Goal: Complete application form: Complete application form

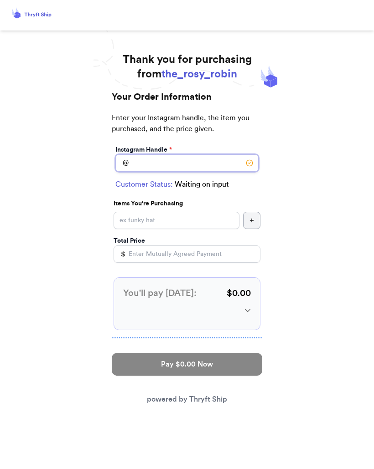
click at [192, 159] on input "Instagram Handle *" at bounding box center [186, 162] width 143 height 17
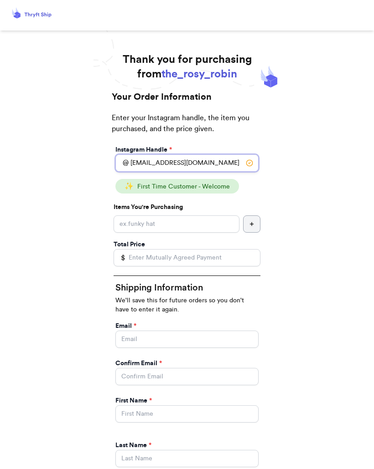
type input "[EMAIL_ADDRESS][DOMAIN_NAME]"
click at [200, 226] on input "Instagram Handle *" at bounding box center [176, 224] width 126 height 17
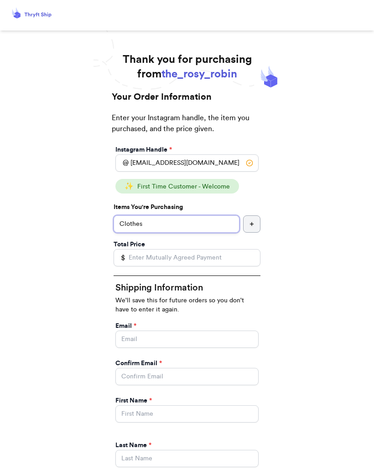
type input "Clothes"
click at [206, 259] on input "Total Price" at bounding box center [186, 257] width 147 height 17
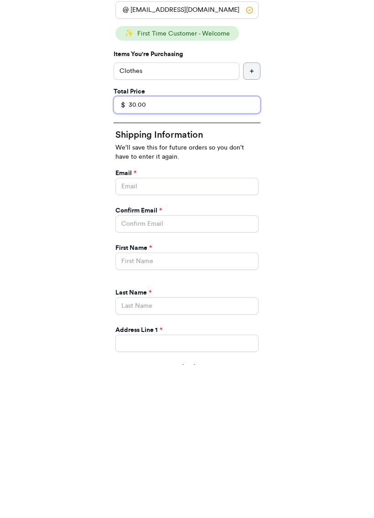
scroll to position [22, 0]
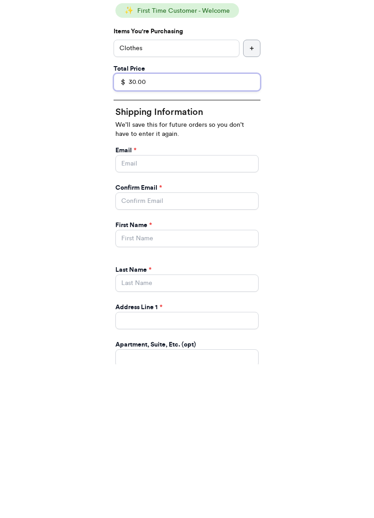
type input "30.00"
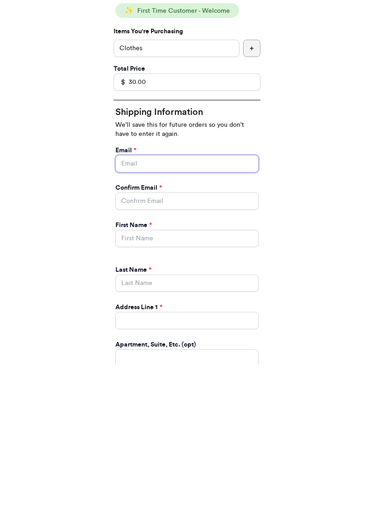
click at [173, 308] on input "Instagram Handle *" at bounding box center [186, 316] width 143 height 17
type input "[EMAIL_ADDRESS][DOMAIN_NAME]"
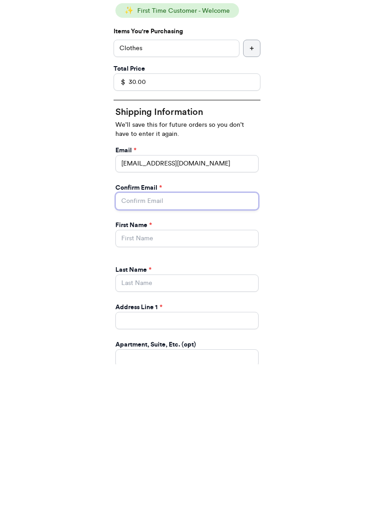
click at [157, 346] on input "Instagram Handle *" at bounding box center [186, 354] width 143 height 17
type input "[EMAIL_ADDRESS][DOMAIN_NAME]"
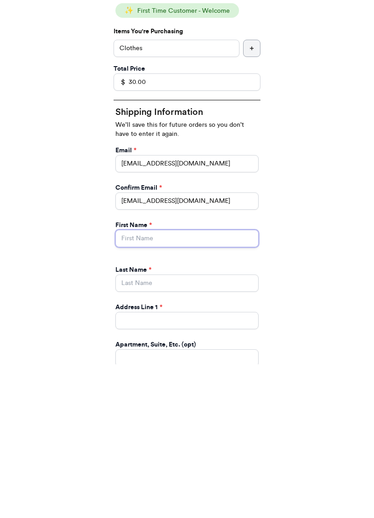
click at [167, 383] on input "Instagram Handle *" at bounding box center [186, 391] width 143 height 17
type input "[PERSON_NAME]"
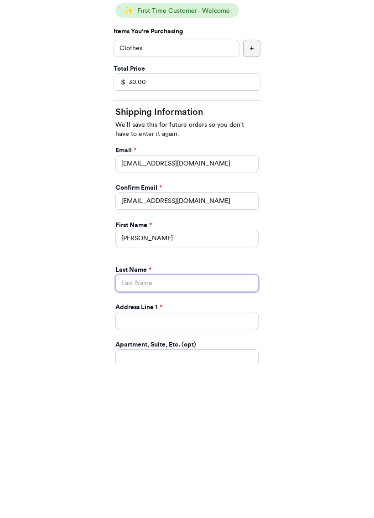
click at [161, 428] on input "Instagram Handle *" at bounding box center [186, 436] width 143 height 17
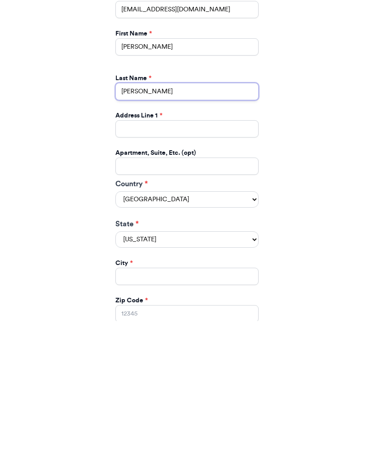
scroll to position [255, 0]
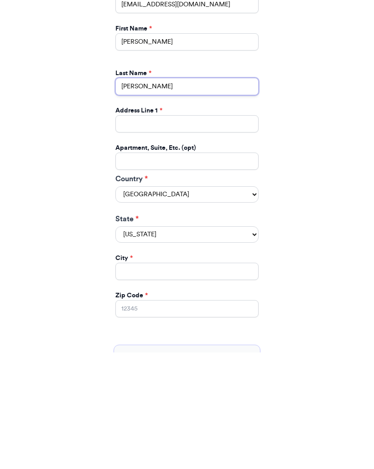
type input "[PERSON_NAME]"
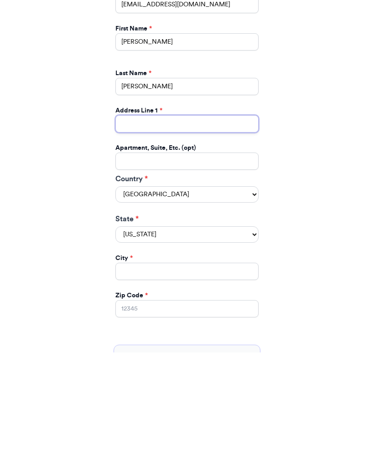
click at [134, 232] on input "Instagram Handle *" at bounding box center [186, 240] width 143 height 17
type input "[STREET_ADDRESS]"
click at [253, 344] on select "[US_STATE] [US_STATE] [US_STATE] [US_STATE] [US_STATE] [US_STATE] [US_STATE] [U…" at bounding box center [186, 352] width 143 height 16
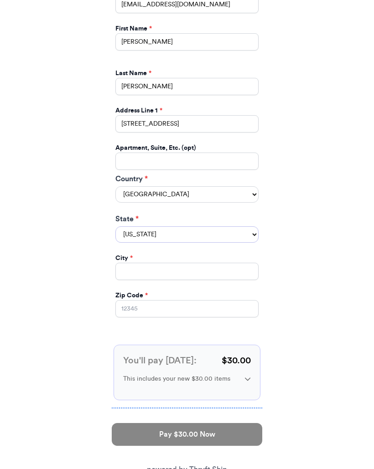
select select "IL"
click at [173, 263] on input "Instagram Handle *" at bounding box center [186, 271] width 143 height 17
type input "[GEOGRAPHIC_DATA]"
click at [183, 301] on input "Zip Code *" at bounding box center [186, 309] width 143 height 17
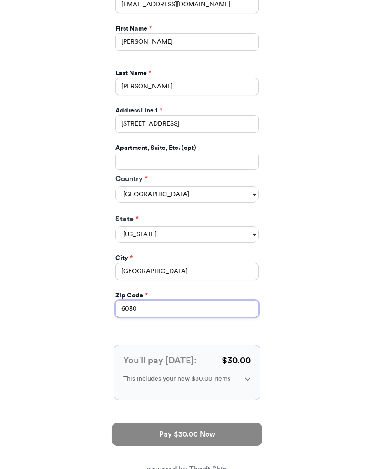
type input "60302"
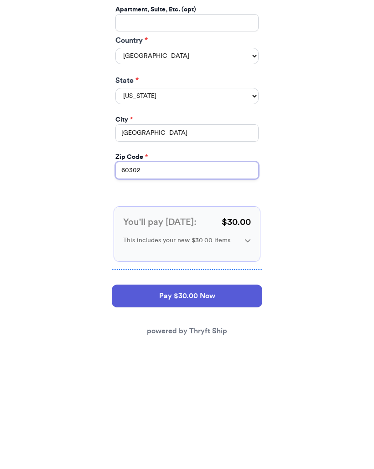
scroll to position [394, 0]
click at [242, 401] on button "Pay $30.00 Now" at bounding box center [187, 412] width 150 height 23
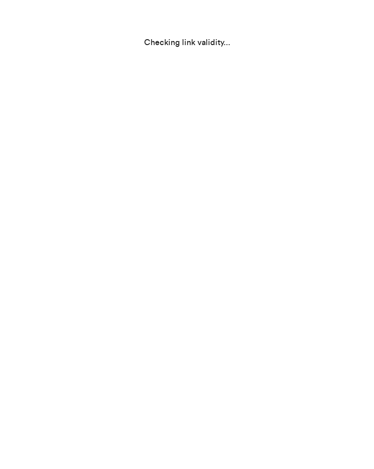
select select "IL"
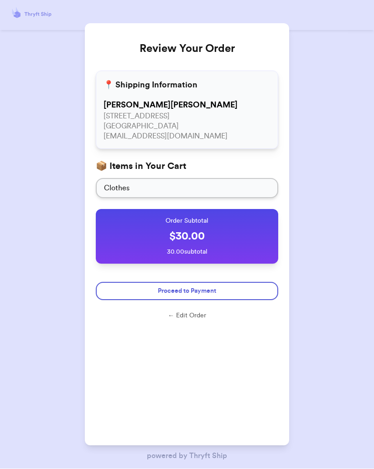
scroll to position [0, 0]
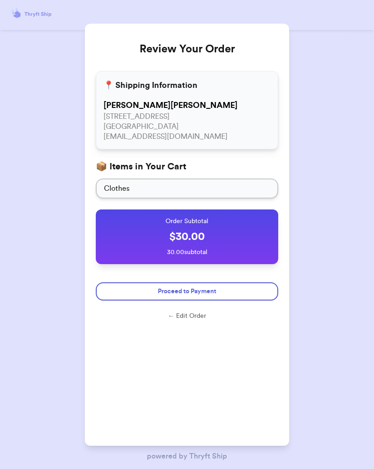
click at [251, 288] on button "Proceed to Payment" at bounding box center [187, 292] width 182 height 18
